Goal: Transaction & Acquisition: Purchase product/service

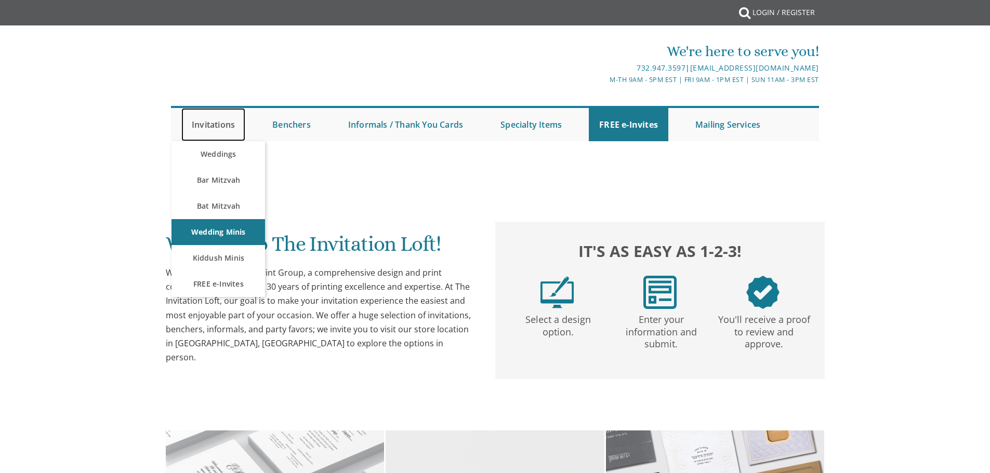
click at [203, 123] on link "Invitations" at bounding box center [213, 124] width 64 height 33
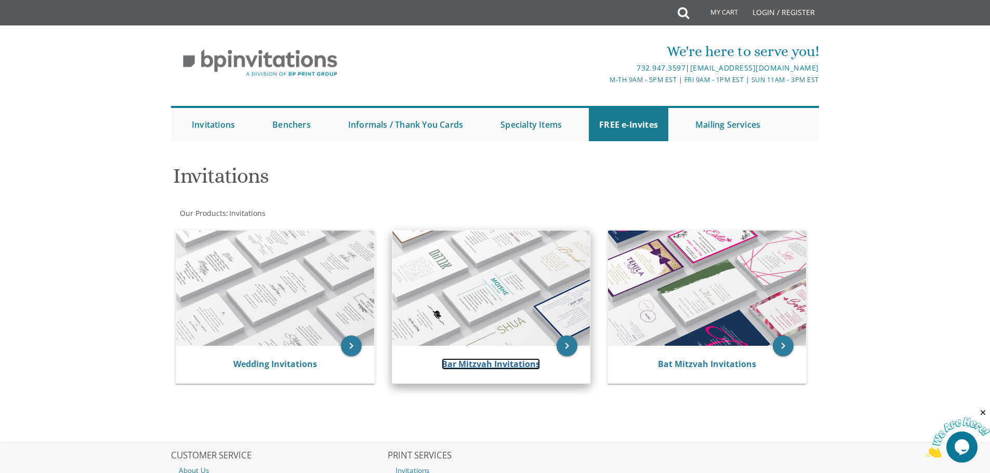
click at [508, 359] on link "Bar Mitzvah Invitations" at bounding box center [491, 364] width 98 height 11
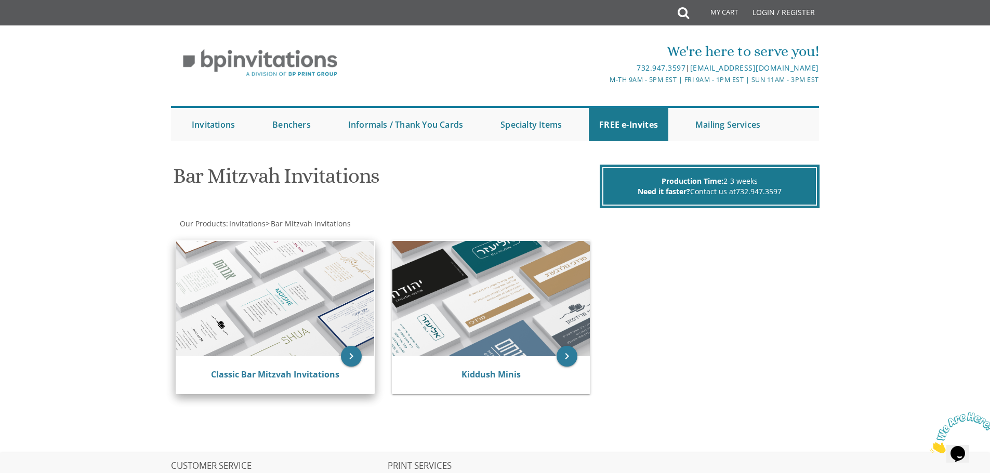
click at [288, 325] on img at bounding box center [275, 298] width 198 height 115
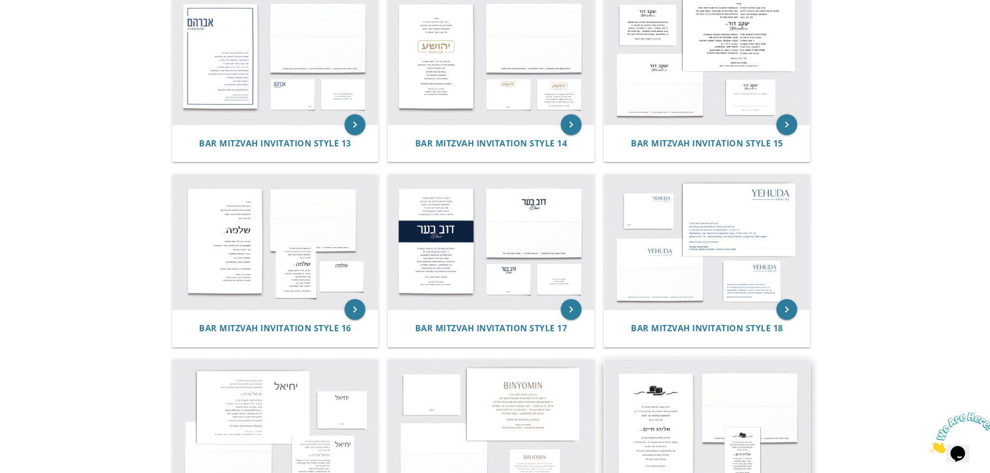
scroll to position [974, 0]
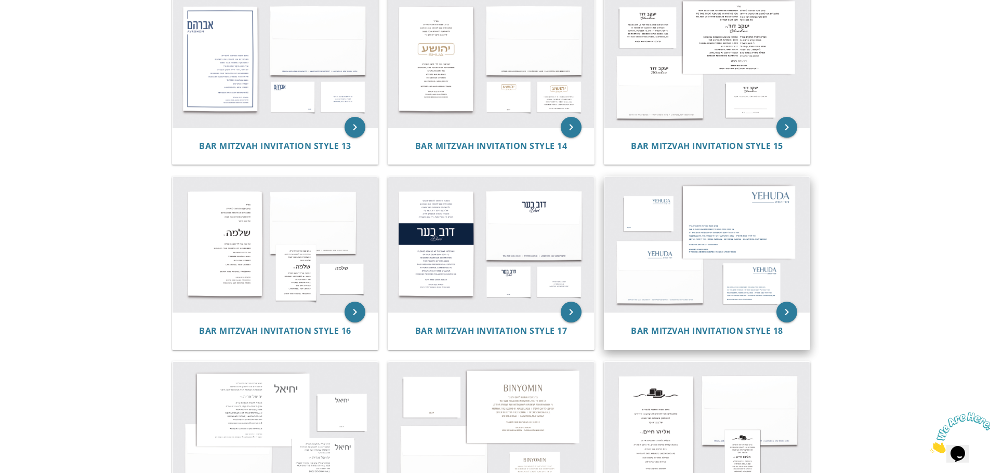
click at [738, 214] on img at bounding box center [707, 244] width 206 height 135
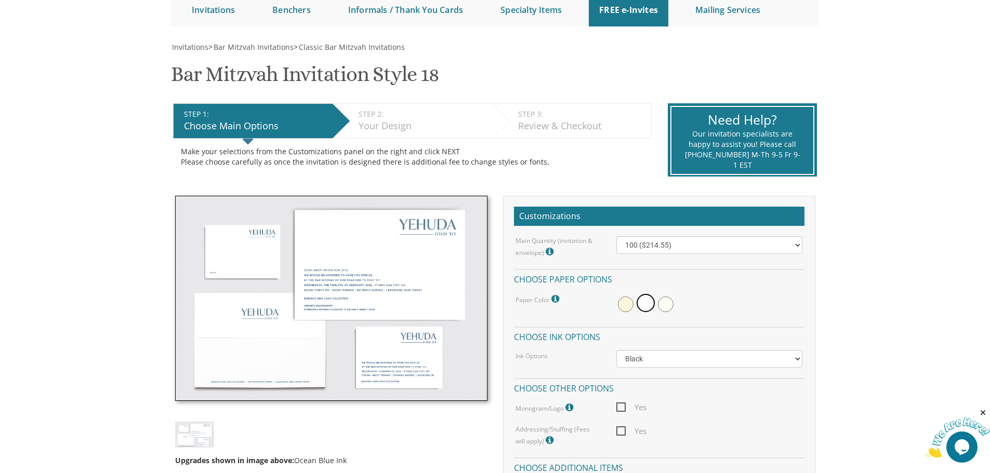
scroll to position [156, 0]
